Goal: Find specific page/section: Find specific page/section

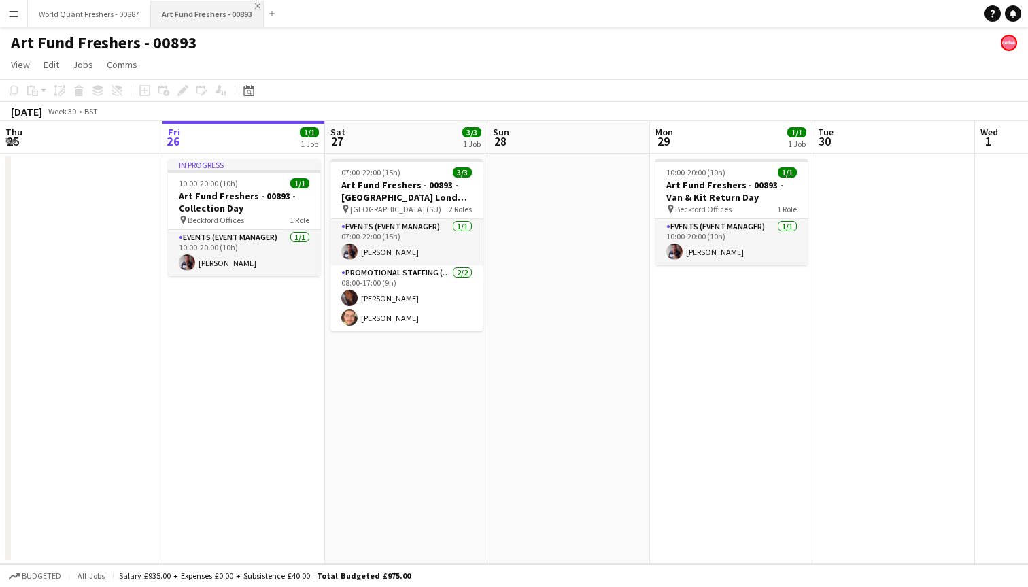
click at [255, 5] on app-icon "Close" at bounding box center [257, 5] width 5 height 5
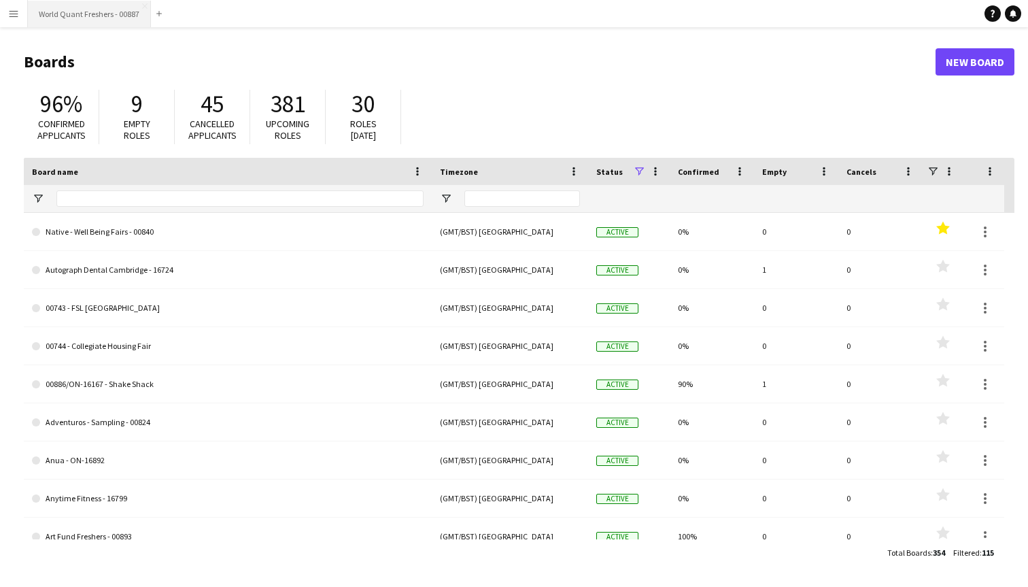
click at [86, 12] on button "World Quant Freshers - 00887 Close" at bounding box center [89, 14] width 123 height 27
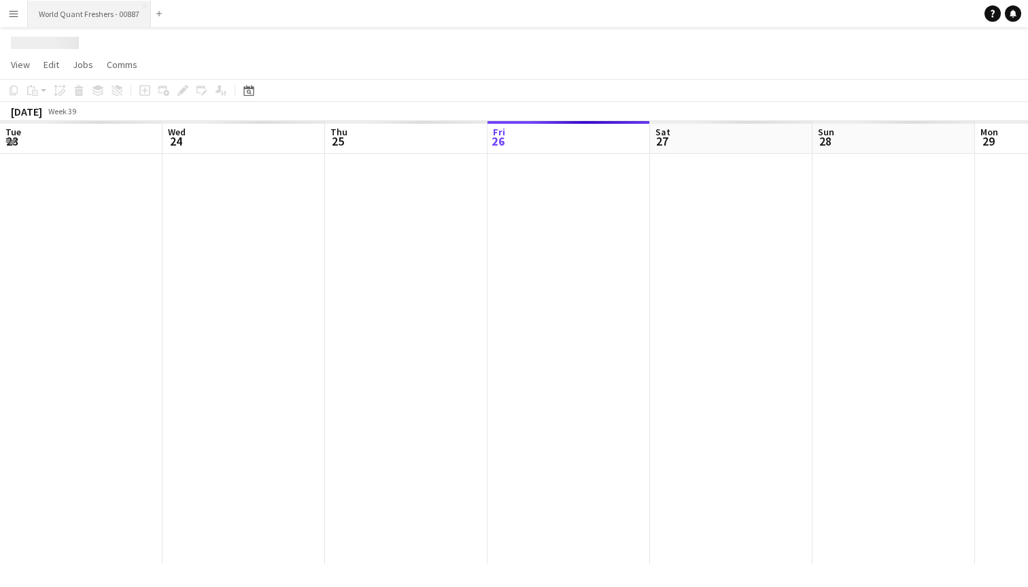
scroll to position [0, 325]
